Goal: Information Seeking & Learning: Check status

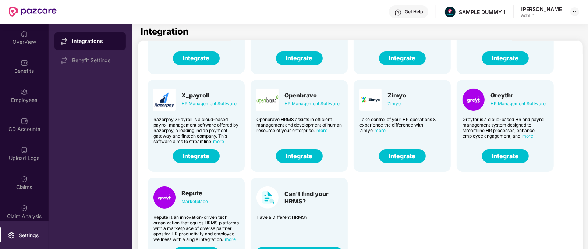
scroll to position [81, 0]
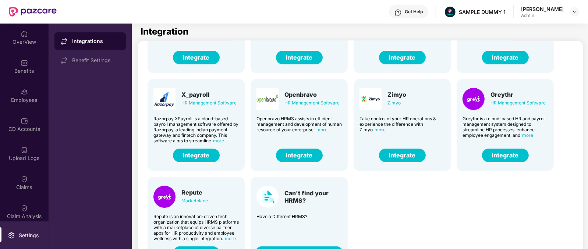
click at [432, 213] on div "Darwin HR Management Software Discover the true meaning of human potential with…" at bounding box center [361, 122] width 439 height 294
click at [14, 181] on div "Claims" at bounding box center [24, 183] width 49 height 28
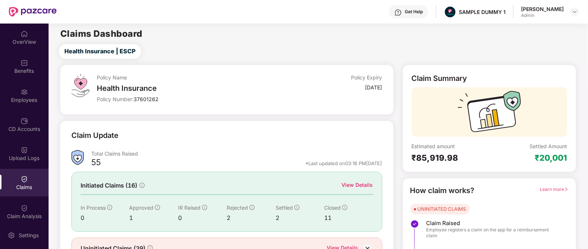
scroll to position [39, 0]
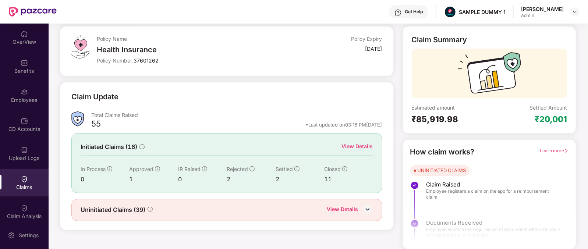
click at [369, 142] on div "View Details" at bounding box center [357, 146] width 31 height 8
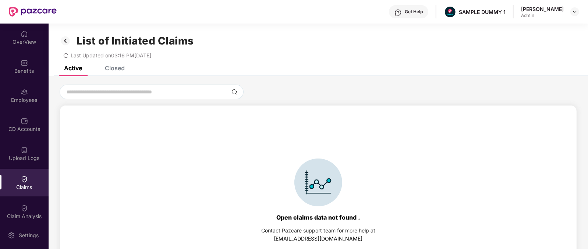
click at [122, 66] on div "Closed" at bounding box center [115, 67] width 20 height 7
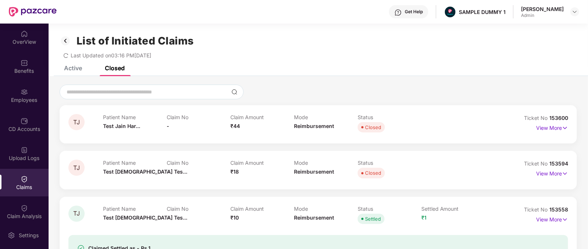
click at [107, 129] on div "Patient Name Test [DEMOGRAPHIC_DATA][PERSON_NAME]..." at bounding box center [135, 124] width 64 height 20
click at [232, 125] on span "₹44" at bounding box center [235, 126] width 10 height 6
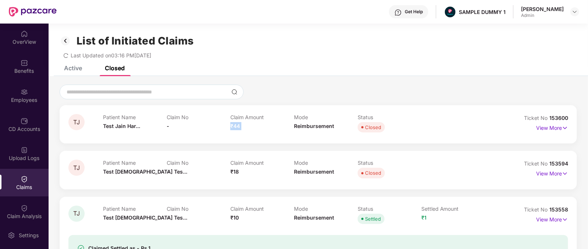
click at [232, 125] on span "₹44" at bounding box center [235, 126] width 10 height 6
click at [324, 126] on span "Reimbursement" at bounding box center [314, 126] width 40 height 6
click at [552, 124] on p "View More" at bounding box center [552, 127] width 32 height 10
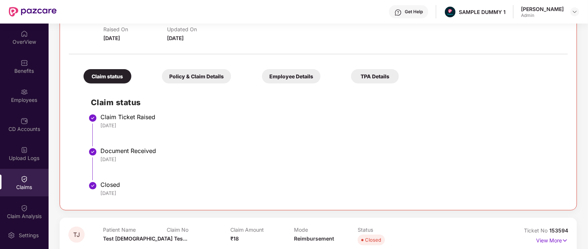
scroll to position [116, 0]
click at [187, 69] on div "Policy & Claim Details" at bounding box center [196, 76] width 69 height 14
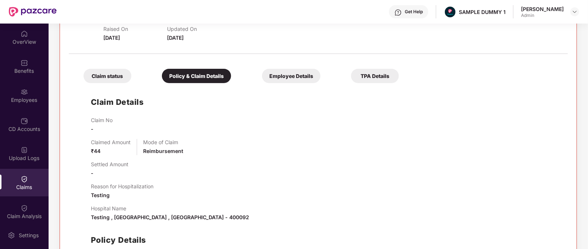
click at [262, 72] on div "Employee Details" at bounding box center [291, 76] width 59 height 14
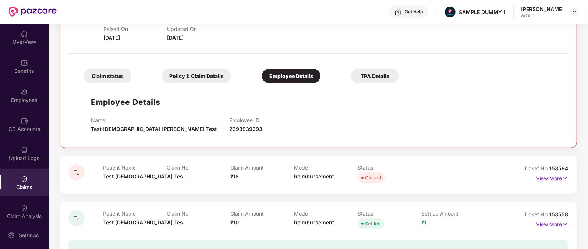
click at [351, 74] on div "TPA Details" at bounding box center [375, 76] width 48 height 14
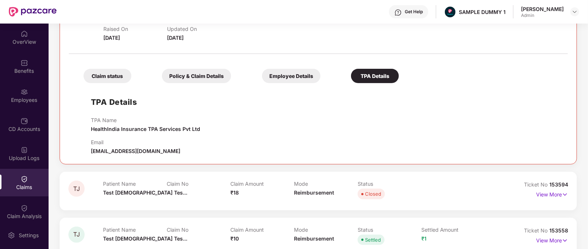
click at [90, 75] on div "Claim status" at bounding box center [108, 76] width 48 height 14
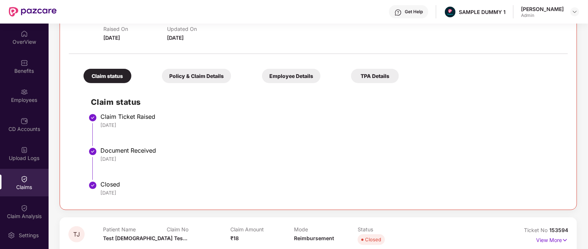
scroll to position [0, 0]
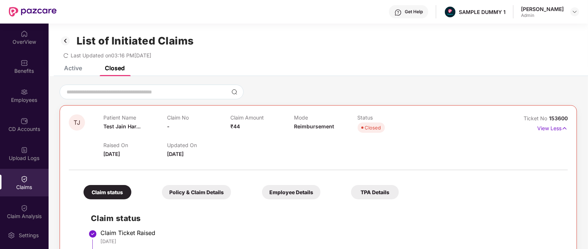
click at [420, 14] on div "Get Help" at bounding box center [414, 12] width 18 height 6
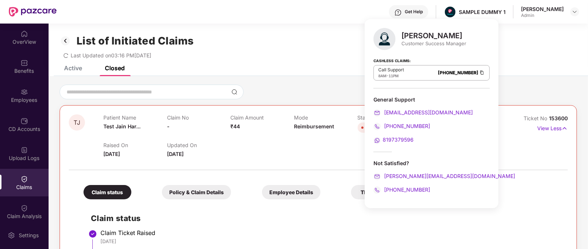
click at [415, 40] on div "Customer Success Manager" at bounding box center [433, 43] width 65 height 7
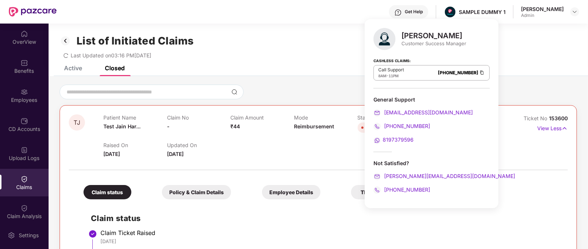
click at [413, 36] on div "[PERSON_NAME]" at bounding box center [433, 35] width 65 height 9
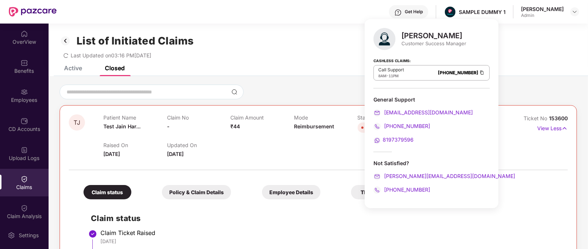
click at [439, 194] on div "[PERSON_NAME] Customer Success Manager Cashless Claims: Call Support 8AM - 11PM…" at bounding box center [432, 113] width 134 height 189
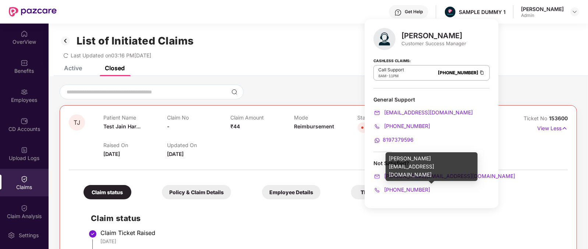
click at [451, 177] on div "[PERSON_NAME][EMAIL_ADDRESS][DOMAIN_NAME]" at bounding box center [432, 176] width 116 height 8
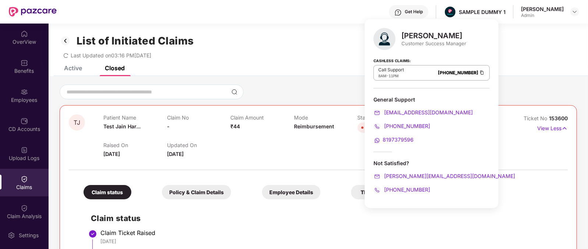
click at [440, 187] on div "[PHONE_NUMBER]" at bounding box center [432, 190] width 116 height 8
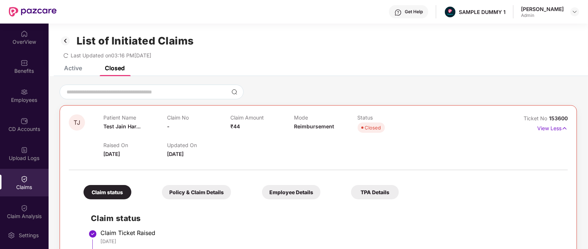
click at [516, 161] on div at bounding box center [318, 166] width 499 height 15
click at [21, 89] on img at bounding box center [24, 91] width 7 height 7
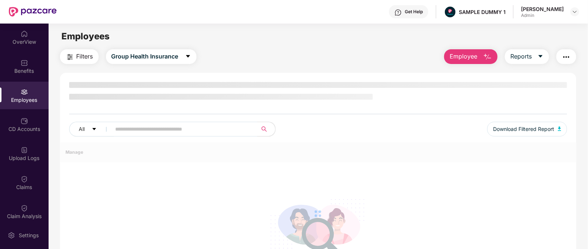
click at [21, 89] on img at bounding box center [24, 91] width 7 height 7
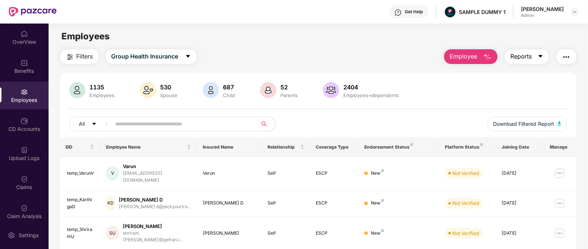
click at [525, 58] on span "Reports" at bounding box center [520, 56] width 21 height 9
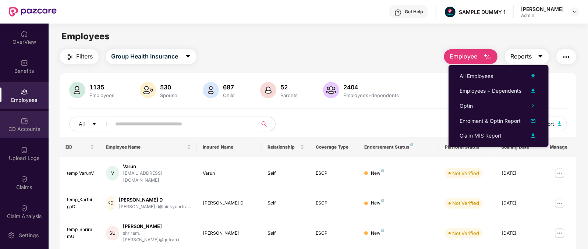
scroll to position [85, 0]
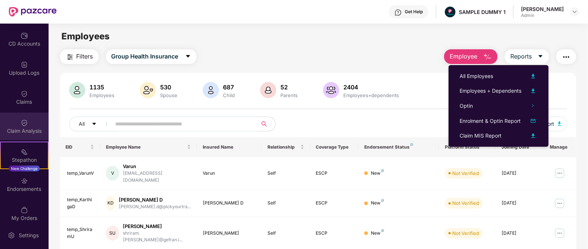
click at [22, 138] on div "Claim Analysis" at bounding box center [24, 127] width 49 height 28
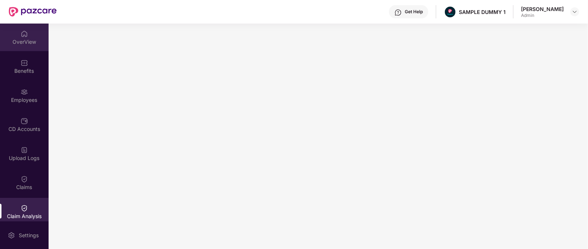
click at [22, 33] on img at bounding box center [24, 33] width 7 height 7
